Goal: Task Accomplishment & Management: Use online tool/utility

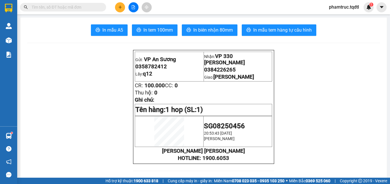
click at [37, 9] on input "text" at bounding box center [66, 7] width 68 height 6
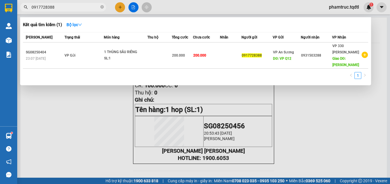
type input "0917728388"
click at [321, 94] on div at bounding box center [195, 92] width 390 height 184
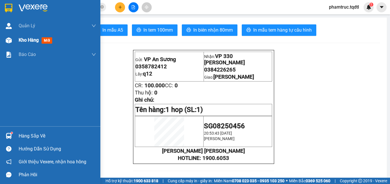
click at [12, 41] on div at bounding box center [9, 40] width 10 height 10
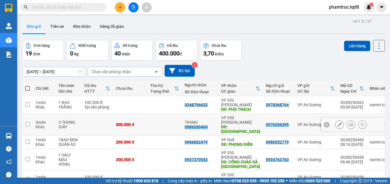
scroll to position [87, 0]
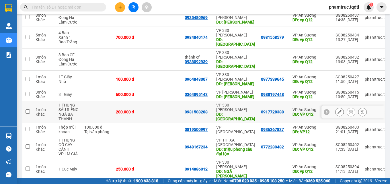
click at [29, 109] on input "checkbox" at bounding box center [28, 111] width 4 height 4
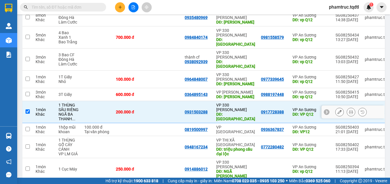
click at [30, 109] on input "checkbox" at bounding box center [28, 111] width 4 height 4
checkbox input "false"
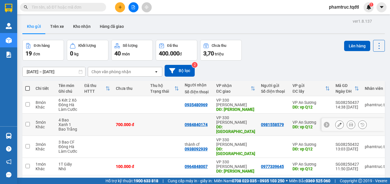
scroll to position [97, 0]
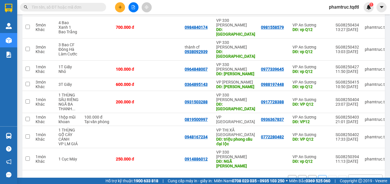
click at [311, 175] on button "1" at bounding box center [312, 179] width 9 height 9
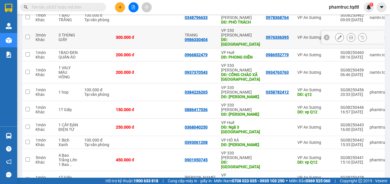
scroll to position [0, 0]
